Goal: Task Accomplishment & Management: Complete application form

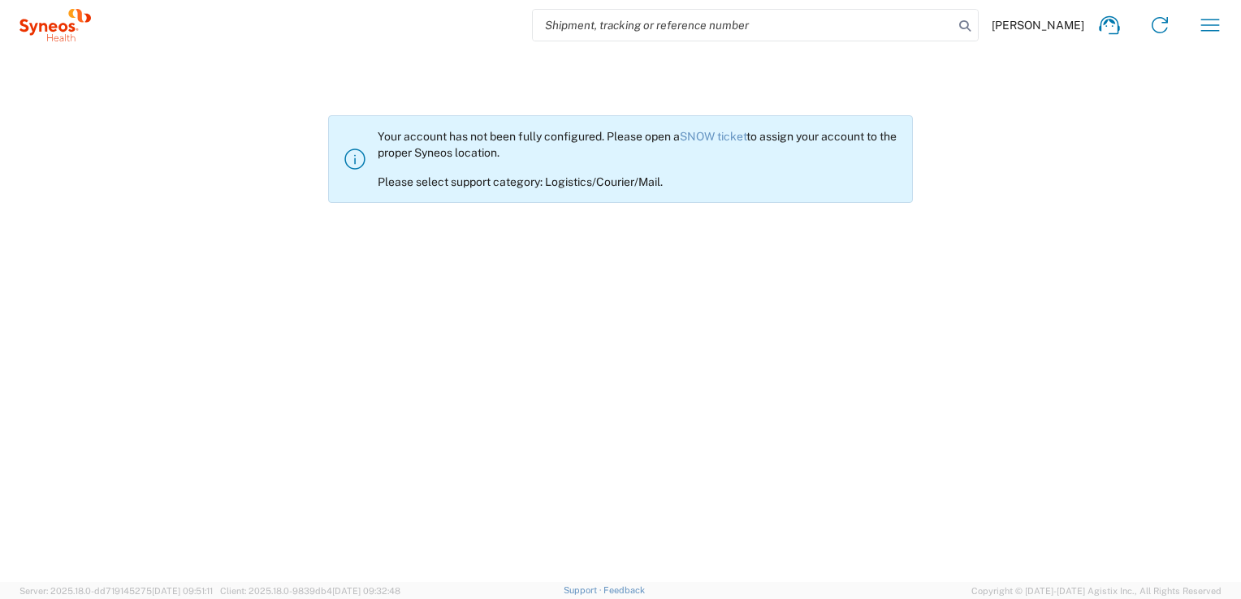
drag, startPoint x: 128, startPoint y: 275, endPoint x: 162, endPoint y: 275, distance: 33.3
click at [128, 275] on agx-not-allowed "Your account has not been fully configured. Please open a SNOW ticket to assign…" at bounding box center [620, 316] width 1241 height 532
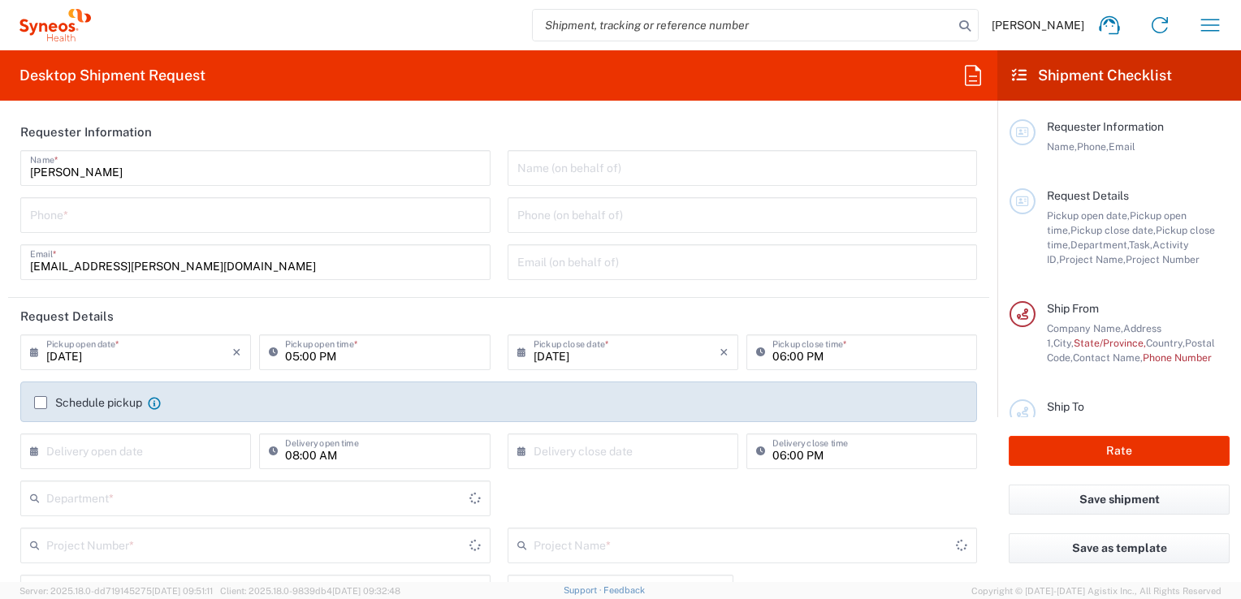
type input "3243"
type input "[GEOGRAPHIC_DATA]"
type input "INC Research Clin Svcs [GEOGRAPHIC_DATA]"
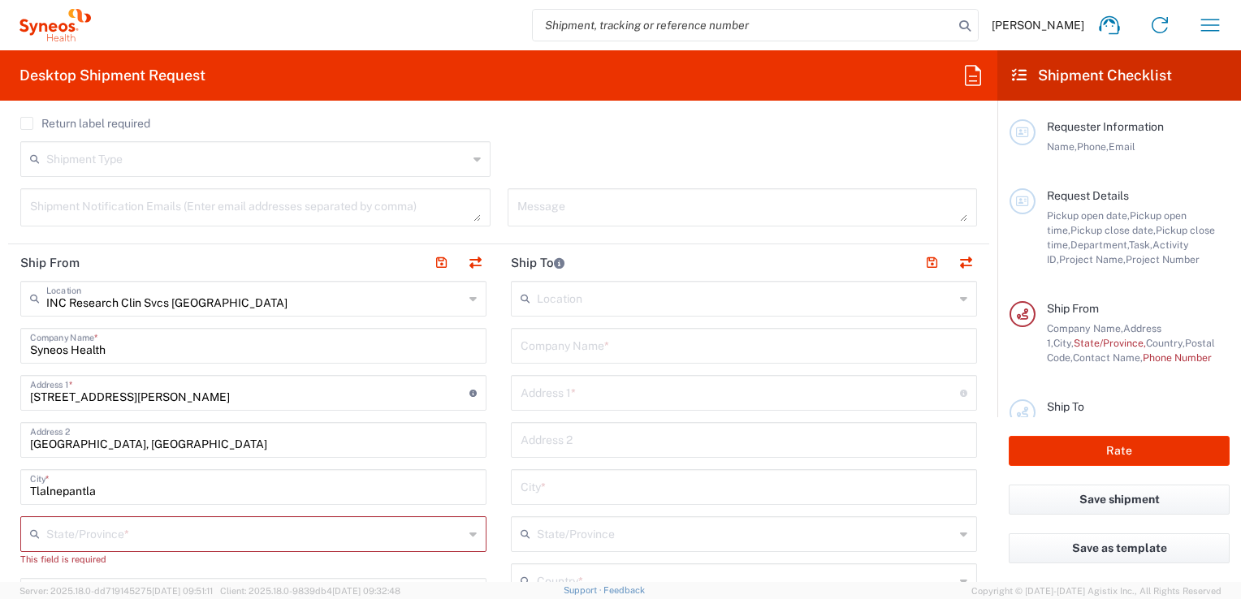
scroll to position [569, 0]
